Goal: Entertainment & Leisure: Consume media (video, audio)

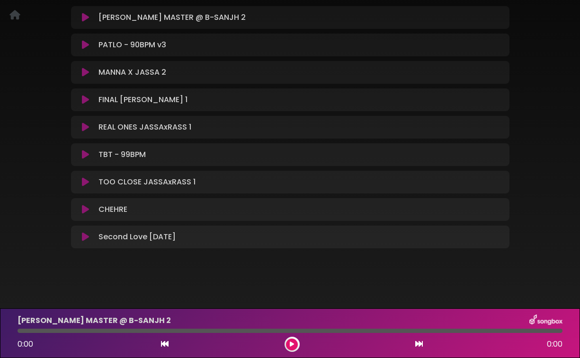
scroll to position [158, 0]
click at [191, 237] on div "Second Love 22 jan Loading Track..." at bounding box center [299, 237] width 409 height 11
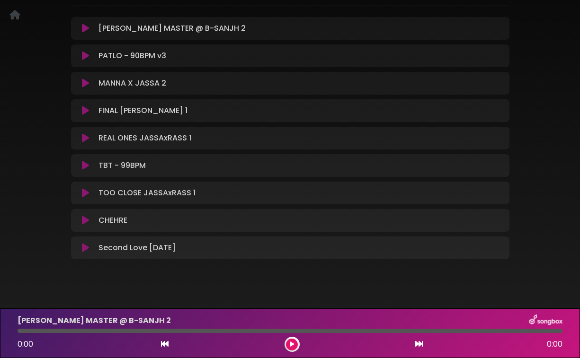
scroll to position [146, 0]
click at [369, 230] on div "CHEHRE Loading Track... Your Feedback Name" at bounding box center [290, 221] width 438 height 23
click at [369, 249] on div "Second Love 22 jan Loading Track..." at bounding box center [299, 248] width 409 height 11
drag, startPoint x: 369, startPoint y: 249, endPoint x: 312, endPoint y: 246, distance: 56.4
click at [312, 246] on div "Second Love 22 jan Loading Track..." at bounding box center [299, 248] width 409 height 11
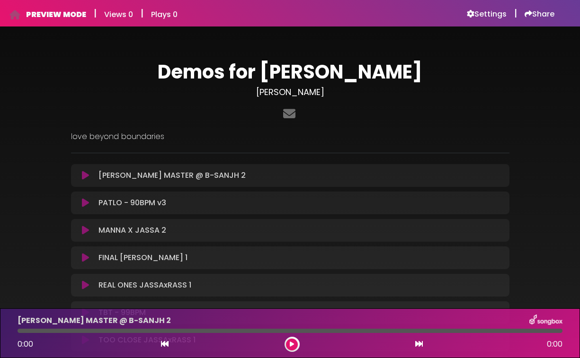
scroll to position [0, 0]
click at [478, 13] on h6 "Settings" at bounding box center [486, 13] width 40 height 9
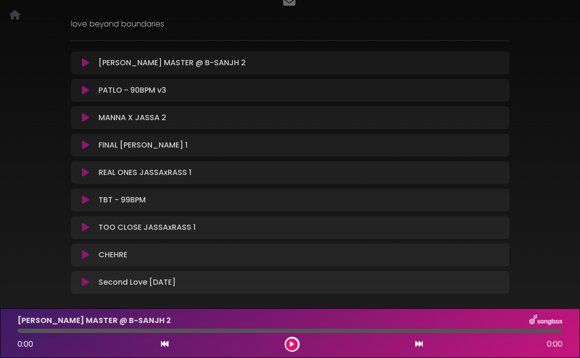
scroll to position [111, 0]
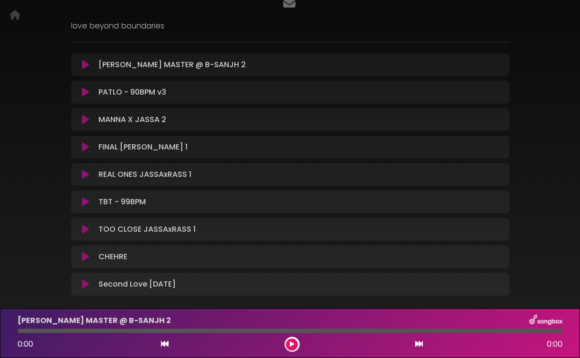
click at [196, 146] on div "FINAL YAAR JASSAxRASS 1 Loading Track..." at bounding box center [299, 146] width 409 height 11
click at [86, 147] on icon at bounding box center [85, 146] width 7 height 9
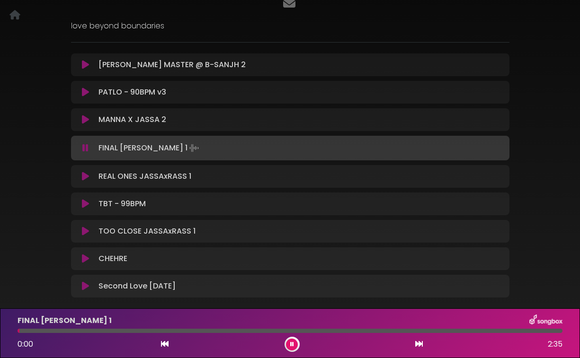
click at [86, 147] on icon at bounding box center [85, 147] width 6 height 9
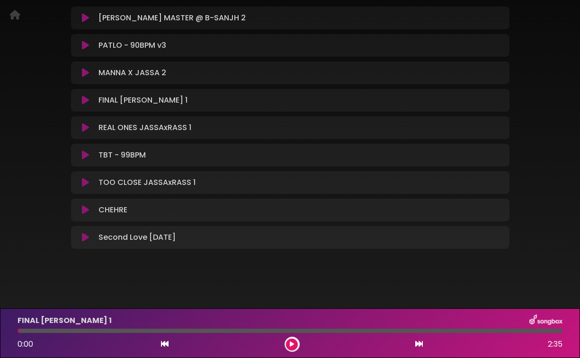
scroll to position [0, 0]
click at [258, 312] on div "FINAL YAAR JASSAxRASS 1 0:00 2:35" at bounding box center [290, 333] width 580 height 50
click at [541, 317] on img at bounding box center [545, 321] width 33 height 12
click at [541, 322] on img at bounding box center [545, 321] width 33 height 12
click at [103, 281] on div "Demos for Whitehill JASSA DHILLON love beyond boundaries" at bounding box center [290, 78] width 580 height 418
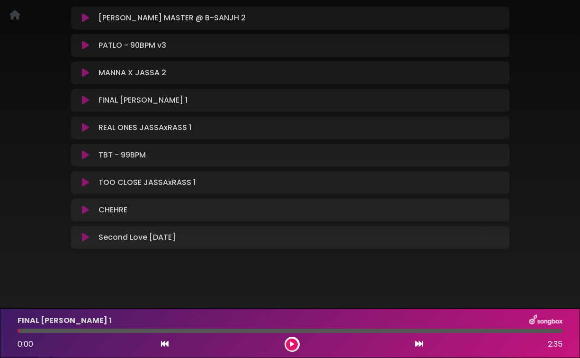
click at [103, 281] on div "Demos for Whitehill JASSA DHILLON love beyond boundaries" at bounding box center [290, 78] width 580 height 418
click at [22, 223] on div "Demos for Whitehill JASSA DHILLON love beyond boundaries ×" at bounding box center [289, 72] width 539 height 384
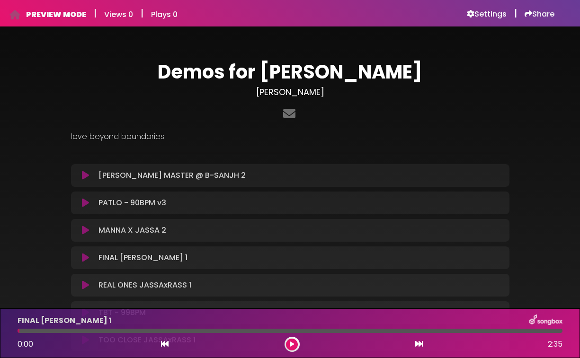
click at [123, 135] on p "love beyond boundaries" at bounding box center [290, 136] width 438 height 11
click at [137, 155] on div "Demos for Whitehill JASSA DHILLON love beyond boundaries" at bounding box center [289, 236] width 449 height 350
click at [112, 170] on p "HEER JASSA MASTER @ B-SANJH 2 Loading Track..." at bounding box center [171, 175] width 147 height 11
click at [116, 177] on p "HEER JASSA MASTER @ B-SANJH 2 Loading Track..." at bounding box center [171, 175] width 147 height 11
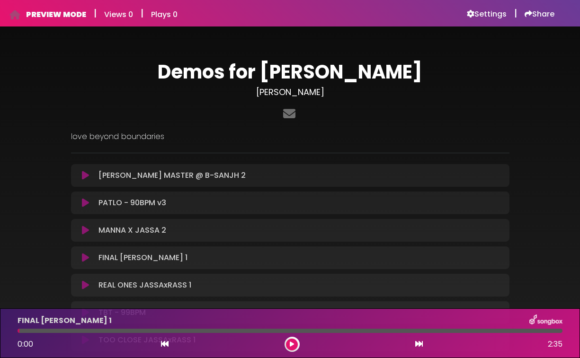
click at [242, 176] on div "HEER JASSA MASTER @ B-SANJH 2 Loading Track..." at bounding box center [299, 175] width 409 height 11
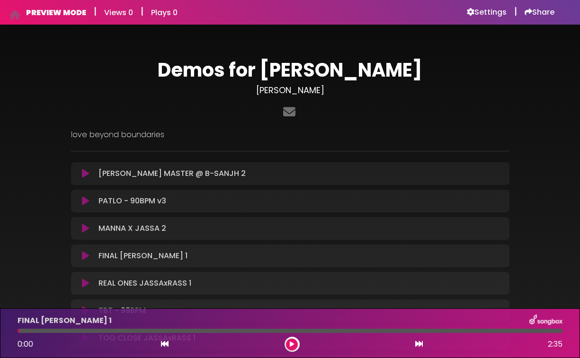
click at [250, 183] on div "HEER JASSA MASTER @ B-SANJH 2 Loading Track... Your Feedback Name" at bounding box center [290, 173] width 438 height 23
click at [246, 171] on div "HEER JASSA MASTER @ B-SANJH 2 Loading Track..." at bounding box center [299, 173] width 409 height 11
click at [246, 170] on div "HEER JASSA MASTER @ B-SANJH 2 Loading Track..." at bounding box center [299, 173] width 409 height 11
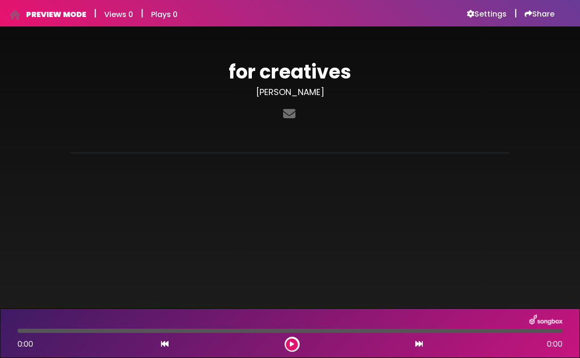
click at [294, 347] on button at bounding box center [292, 345] width 12 height 12
click at [291, 342] on icon at bounding box center [292, 345] width 4 height 6
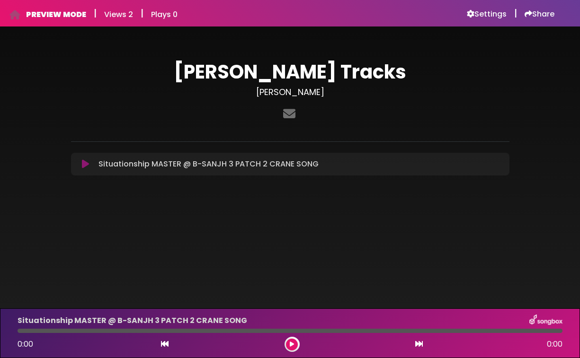
click at [81, 167] on button at bounding box center [86, 163] width 18 height 9
click at [83, 162] on icon at bounding box center [85, 163] width 7 height 9
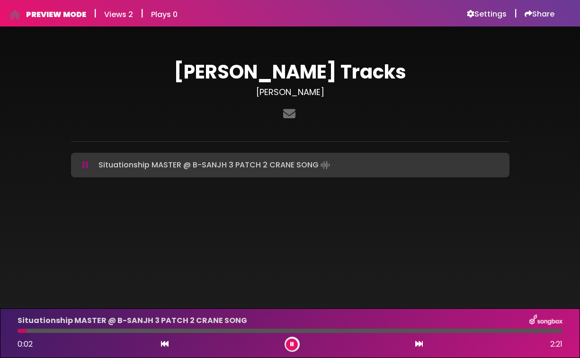
click at [84, 162] on icon at bounding box center [85, 164] width 6 height 9
